Goal: Task Accomplishment & Management: Use online tool/utility

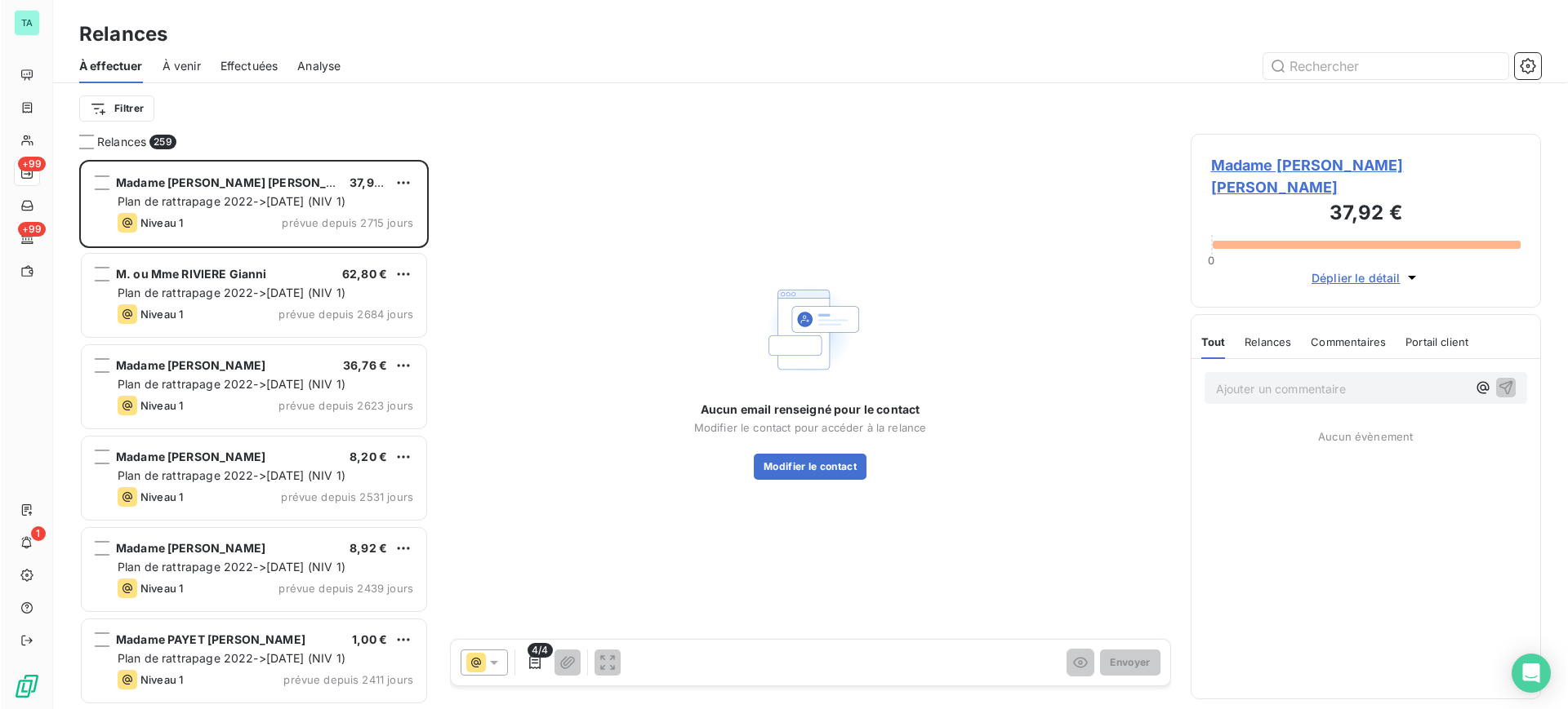
scroll to position [533, 335]
click at [279, 164] on div "Relances À effectuer À venir Effectuées Analyse Filtrer Relances 259 Madame PRE…" at bounding box center [809, 354] width 1515 height 709
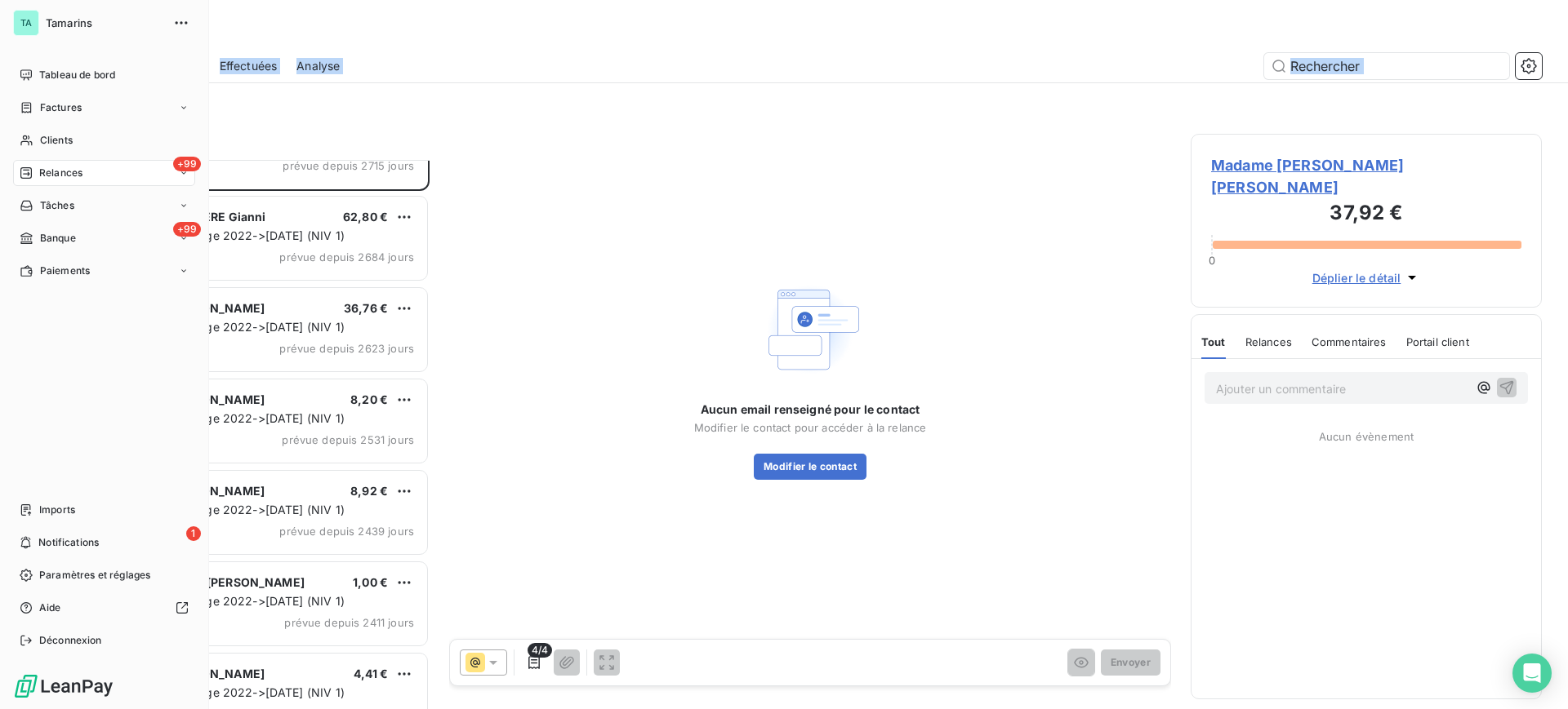
scroll to position [103, 0]
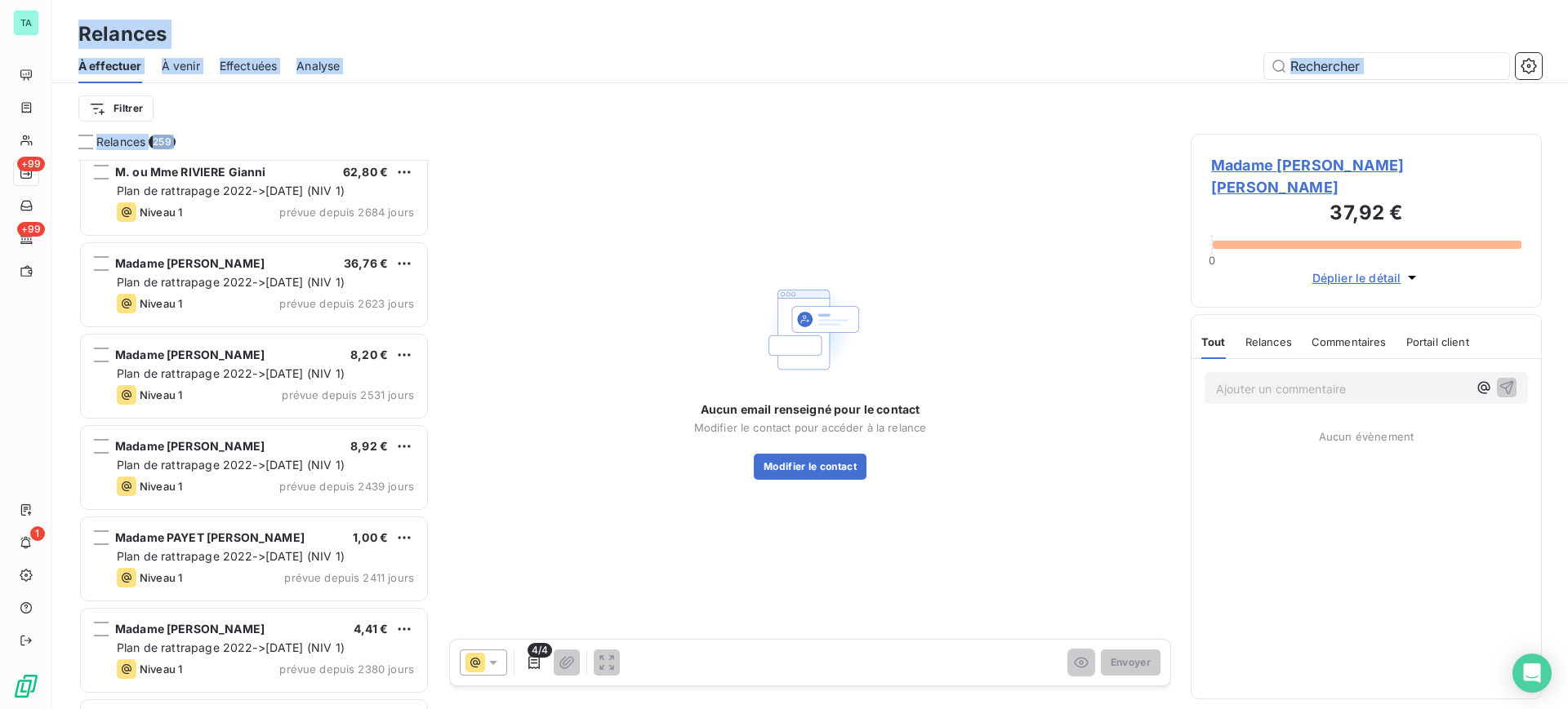
click at [1103, 122] on div "Filtrer" at bounding box center [810, 108] width 1463 height 31
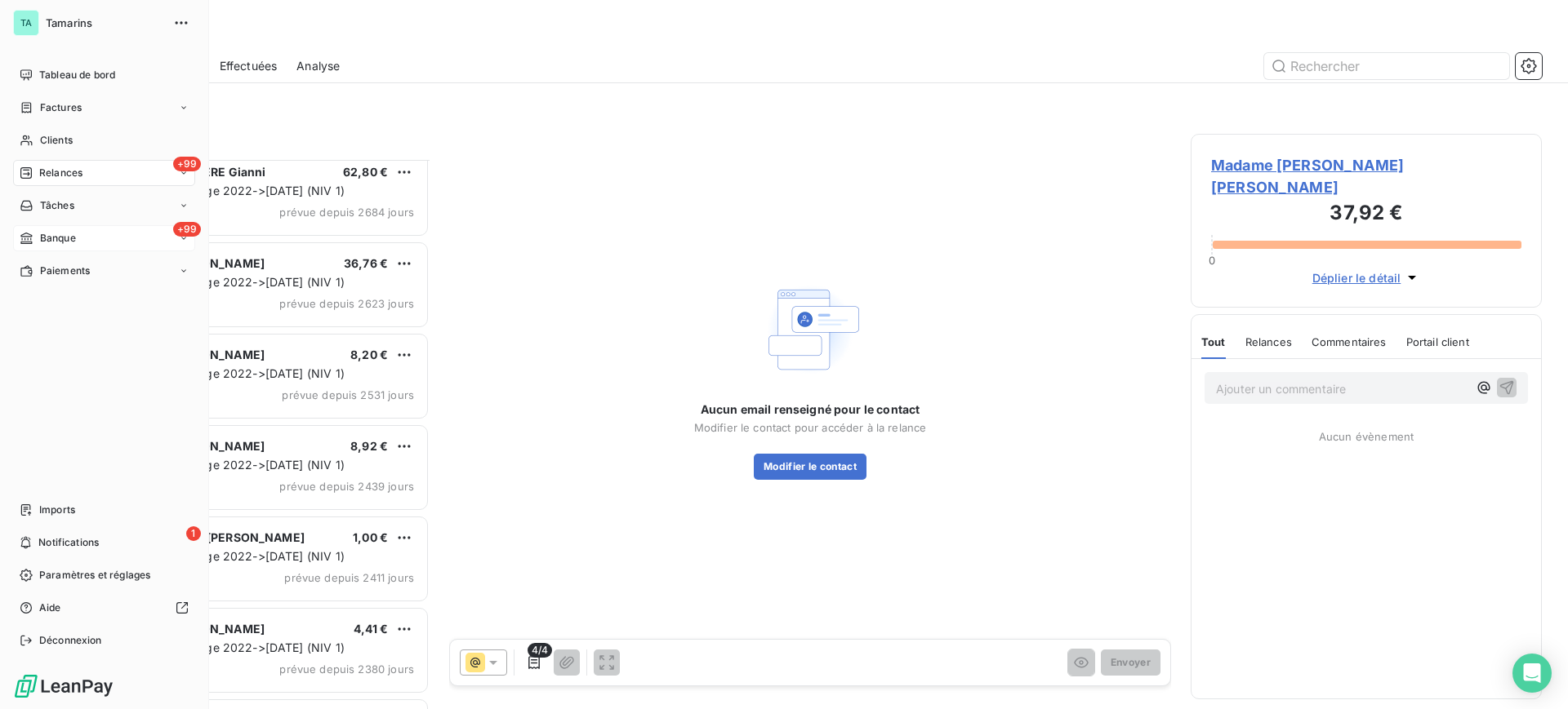
click at [73, 242] on span "Banque" at bounding box center [58, 238] width 36 height 14
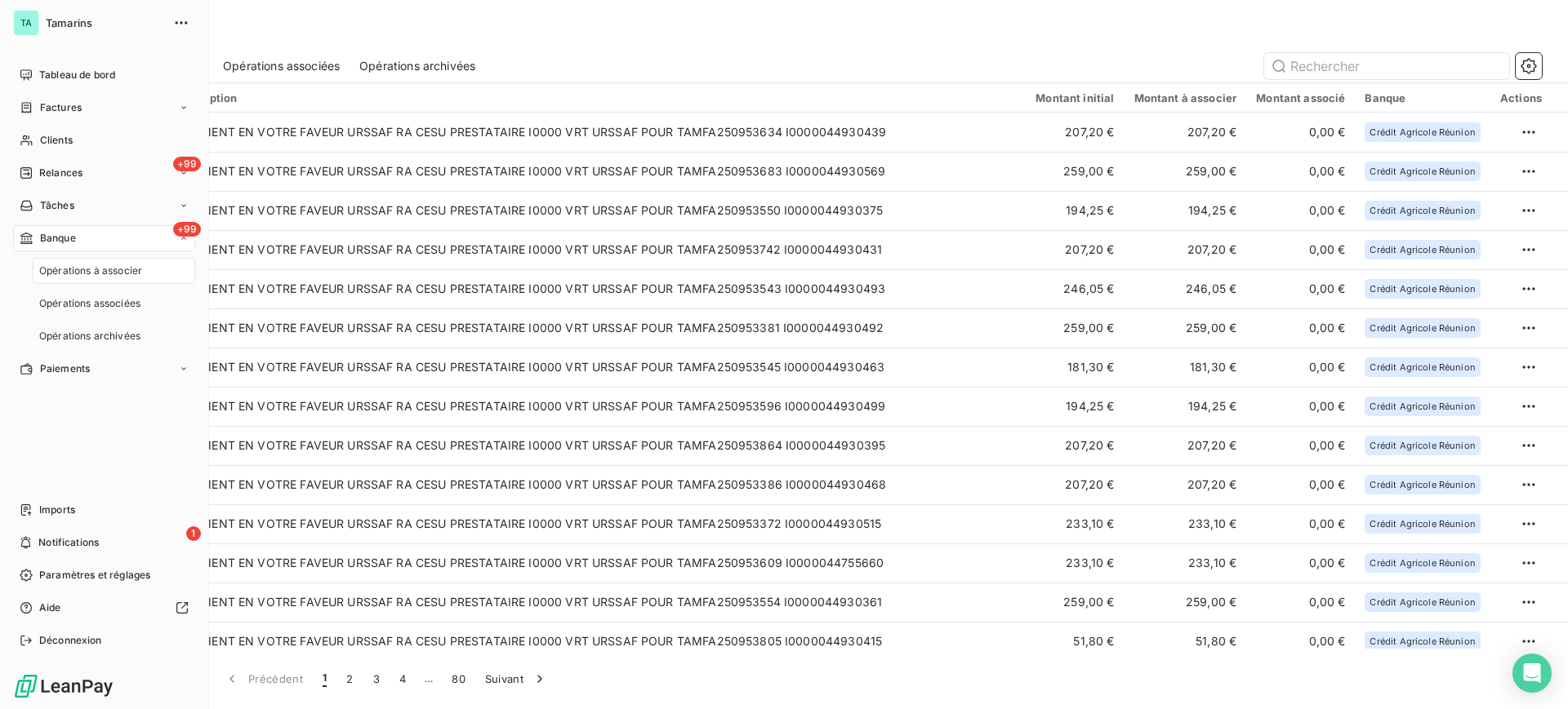
click at [83, 269] on span "Opérations à associer" at bounding box center [90, 270] width 103 height 14
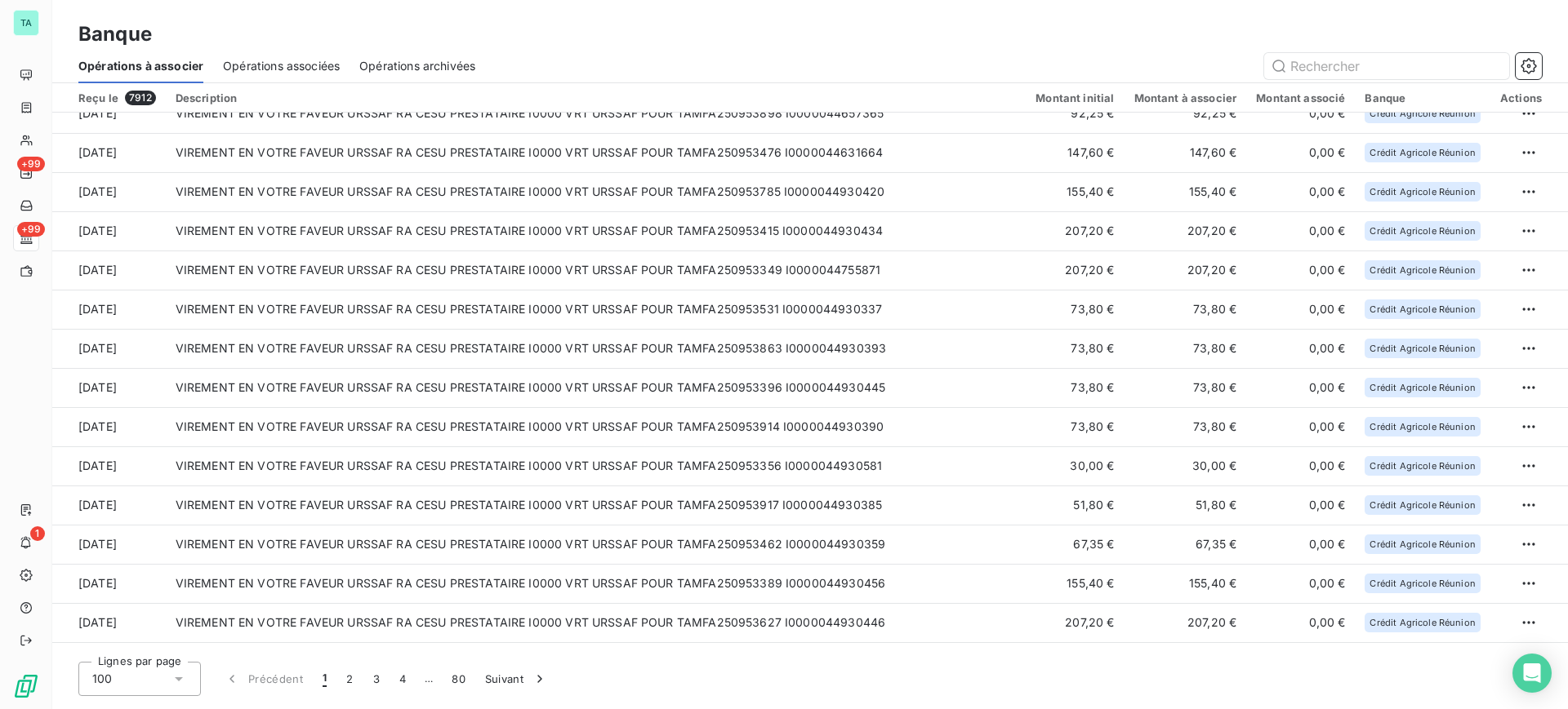
scroll to position [3381, 0]
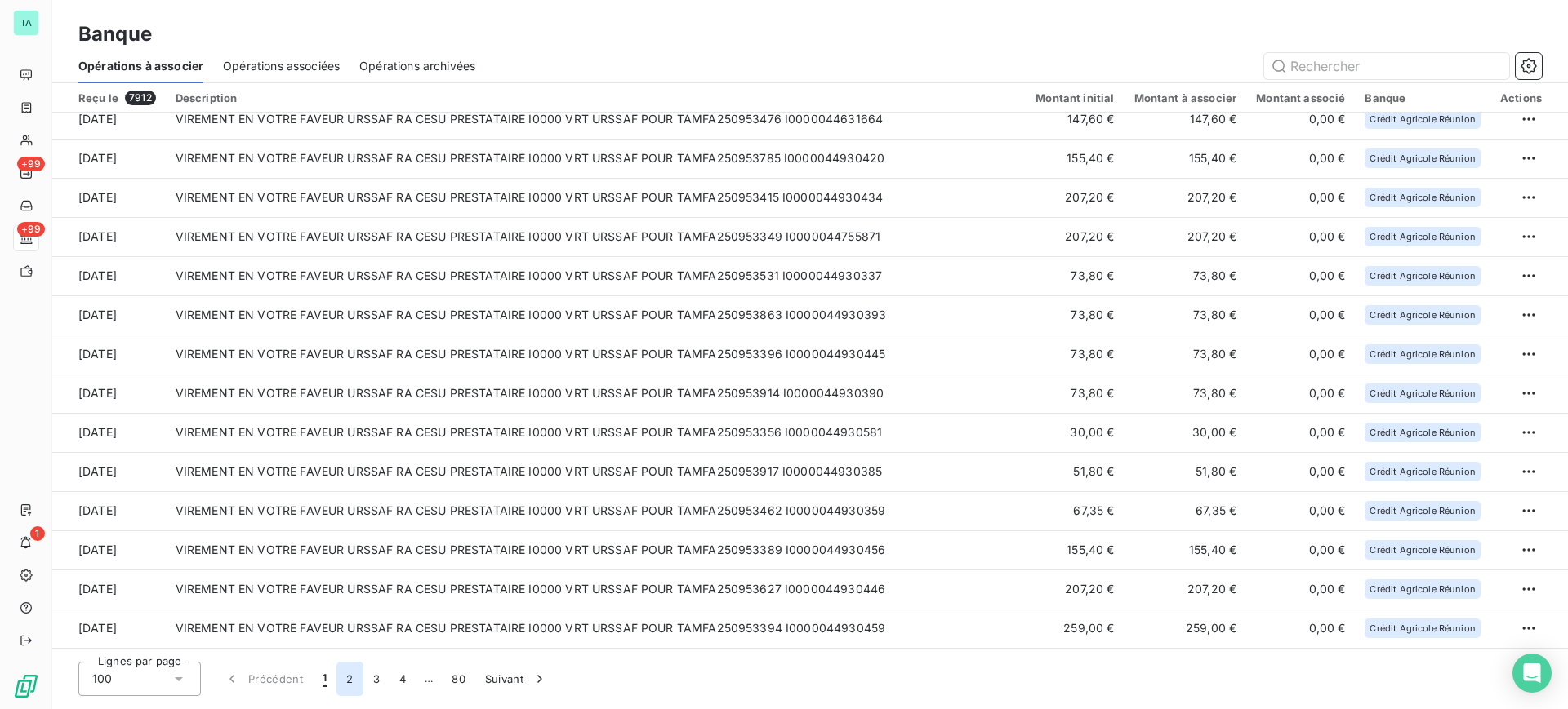
click at [351, 670] on button "2" at bounding box center [350, 679] width 26 height 34
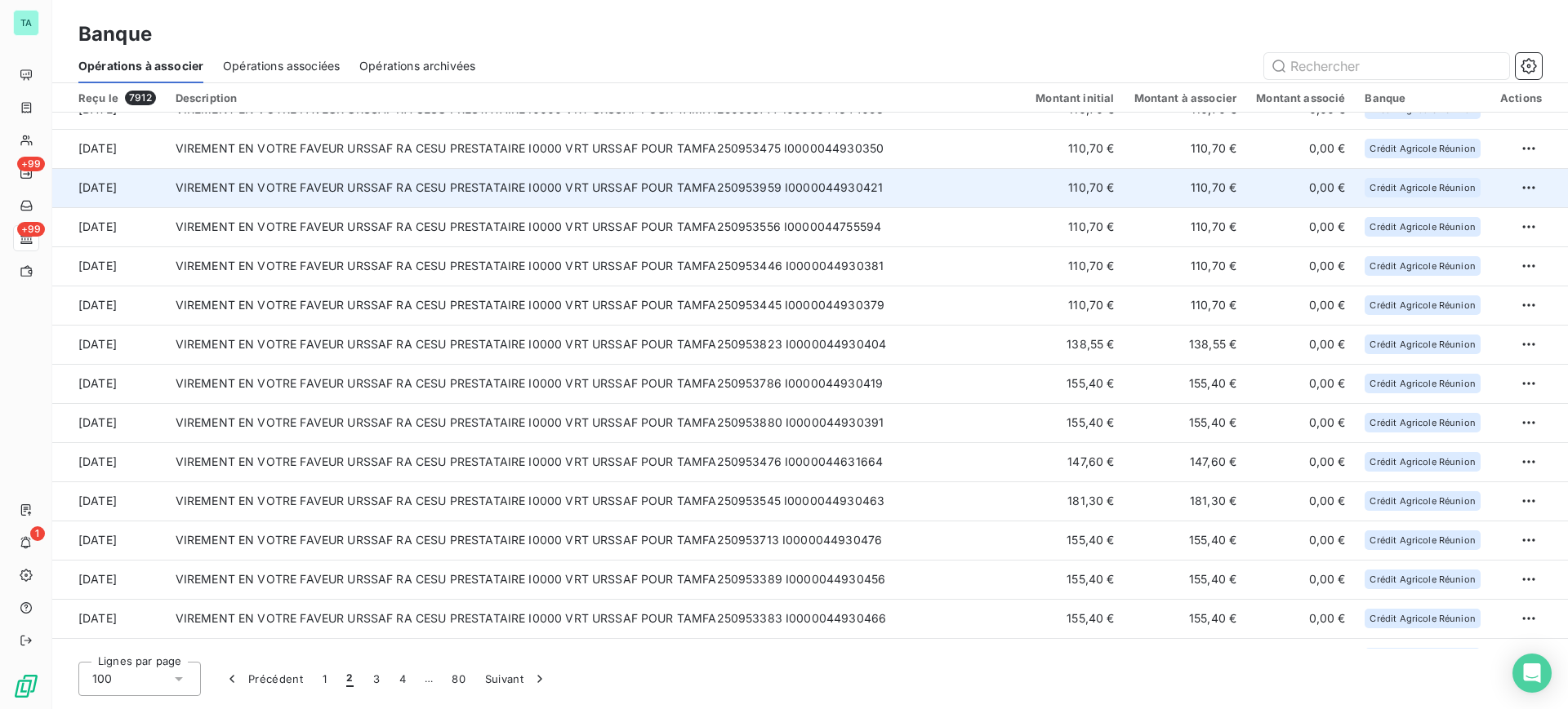
scroll to position [3178, 0]
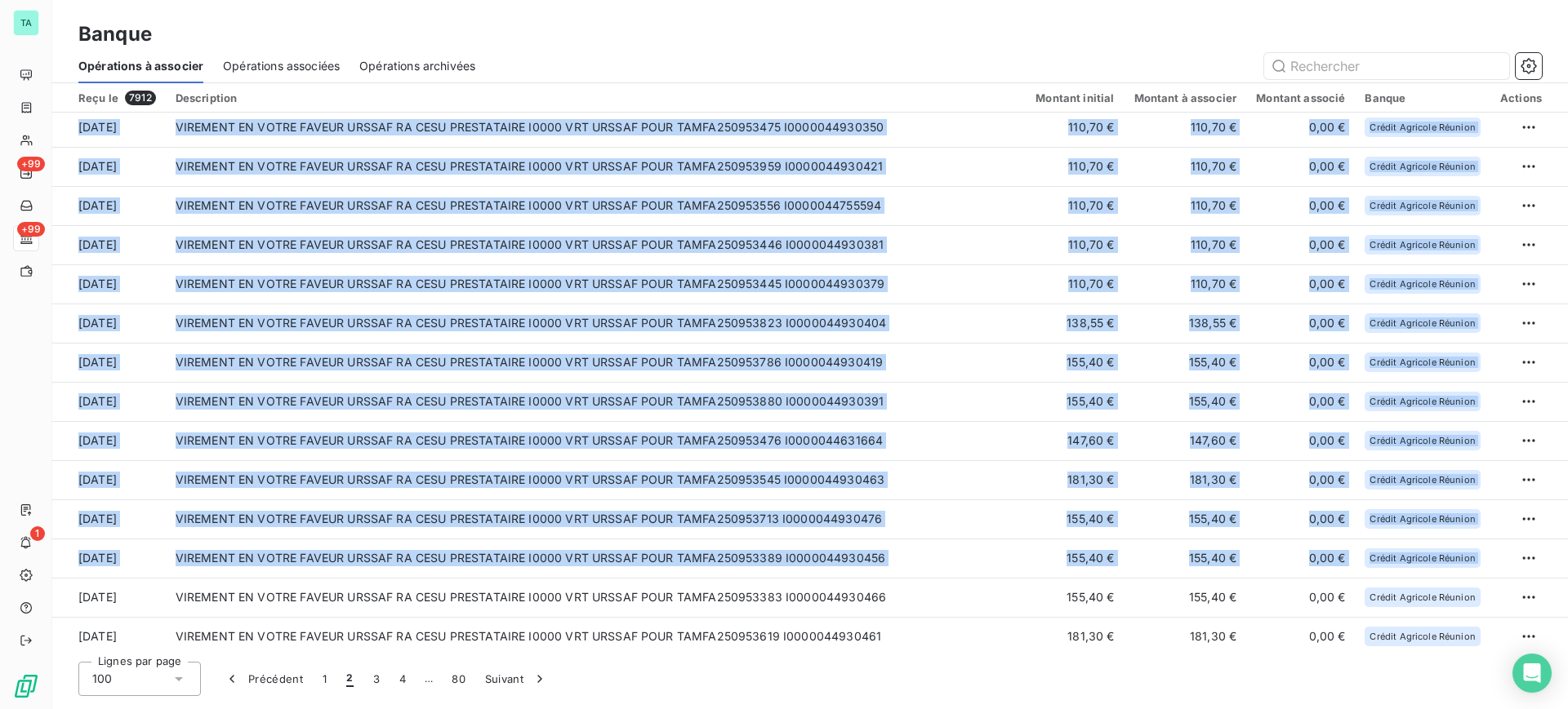
drag, startPoint x: 1560, startPoint y: 557, endPoint x: 1567, endPoint y: 541, distance: 17.5
click at [1567, 541] on div "Reçu le 7912 Description Montant initial Montant à associer Montant associé Ban…" at bounding box center [809, 366] width 1515 height 566
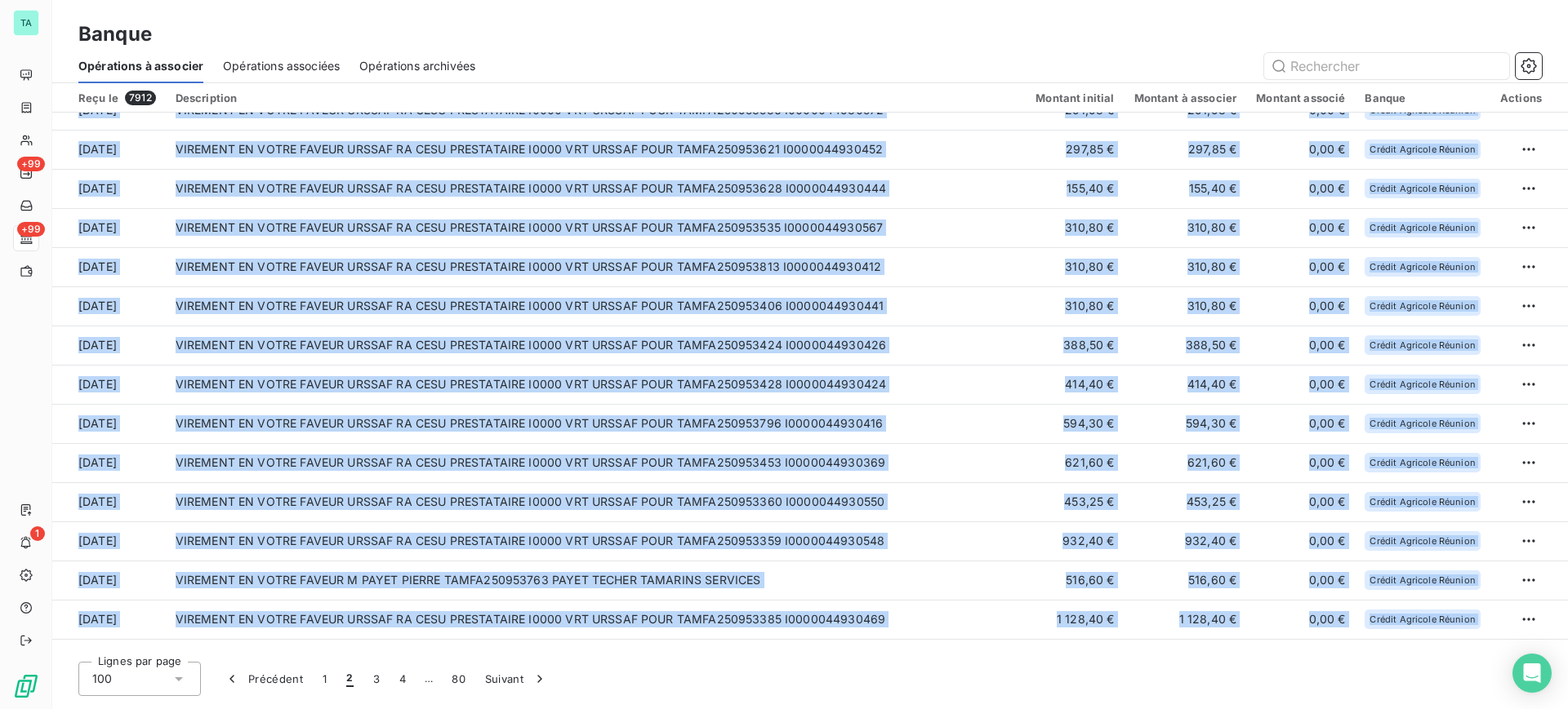
scroll to position [985, 0]
